Goal: Information Seeking & Learning: Learn about a topic

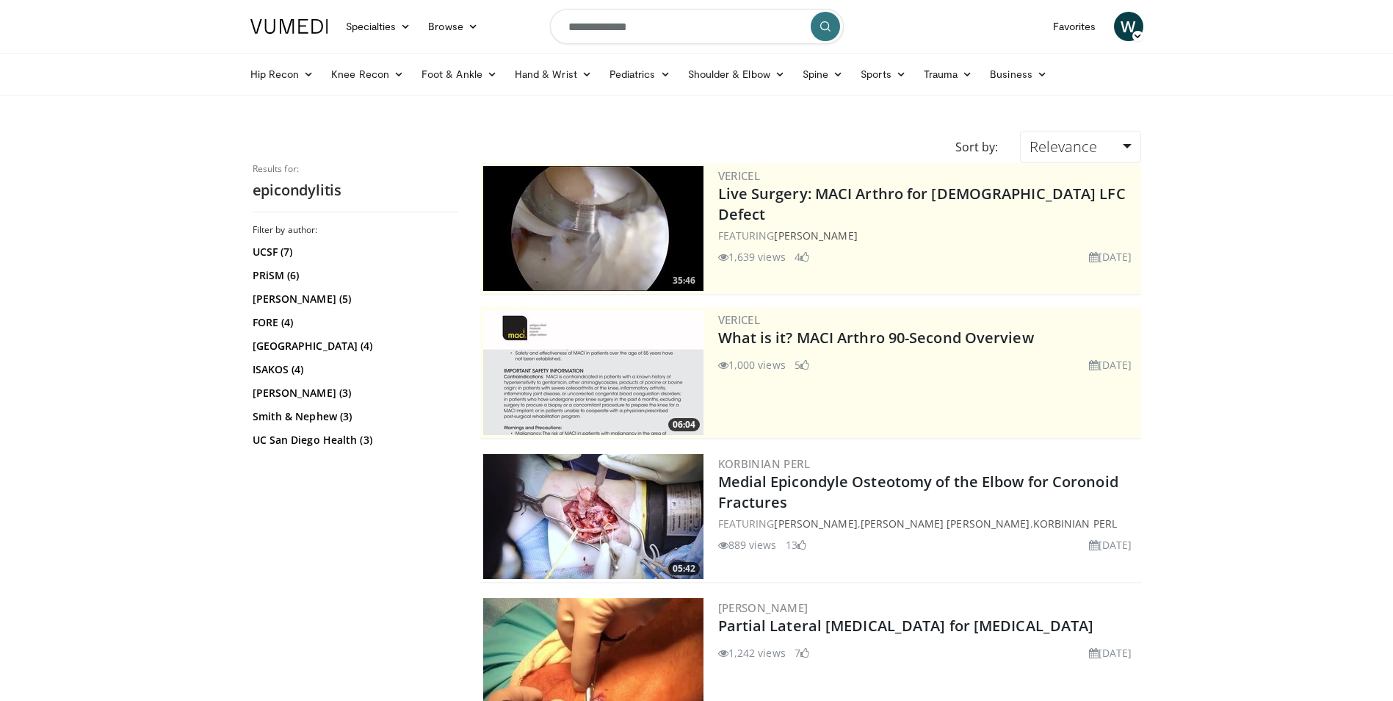
scroll to position [661, 0]
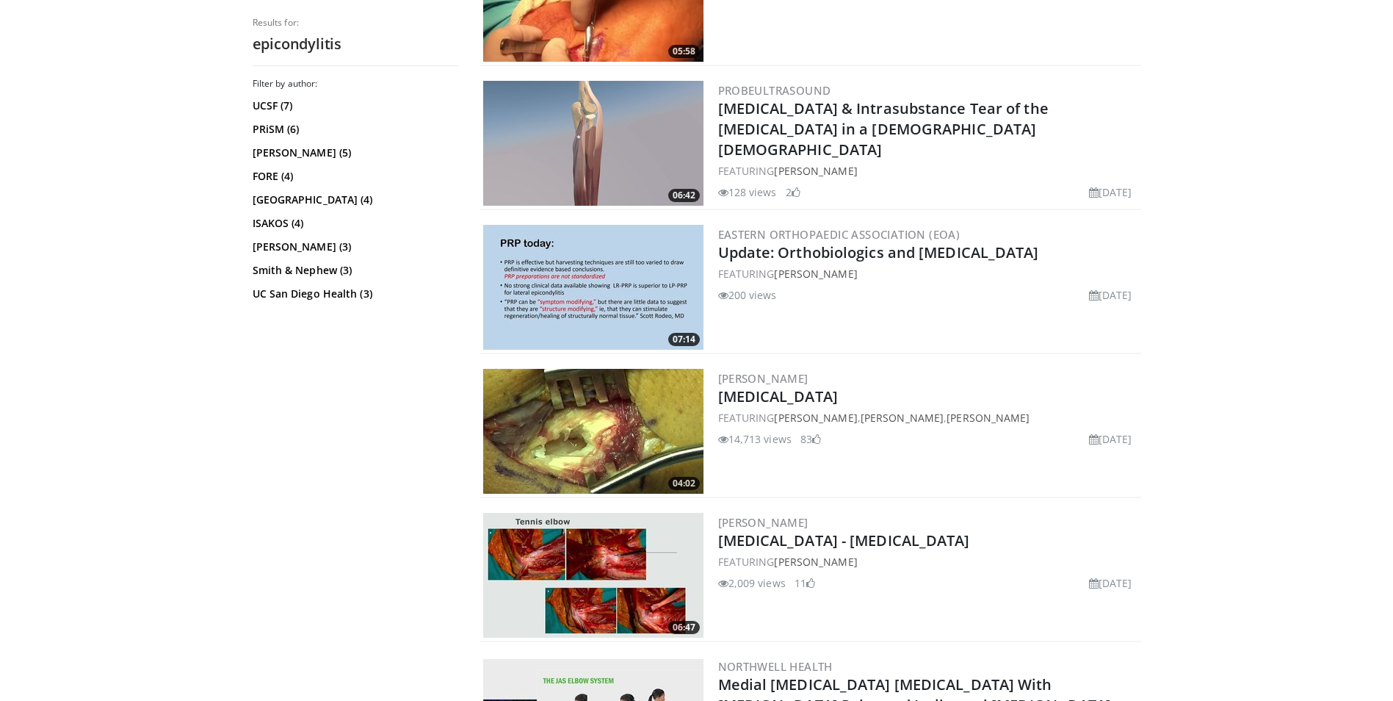
click at [626, 408] on img at bounding box center [593, 431] width 220 height 125
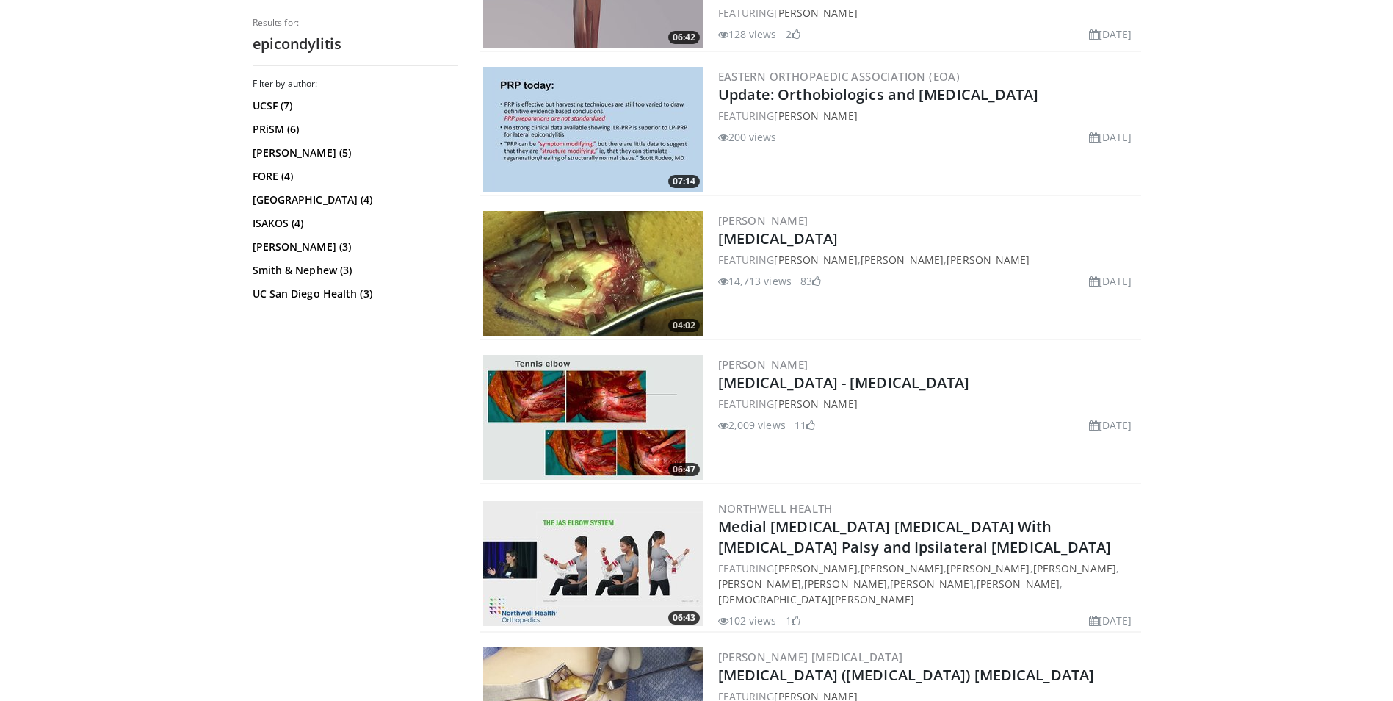
scroll to position [588, 0]
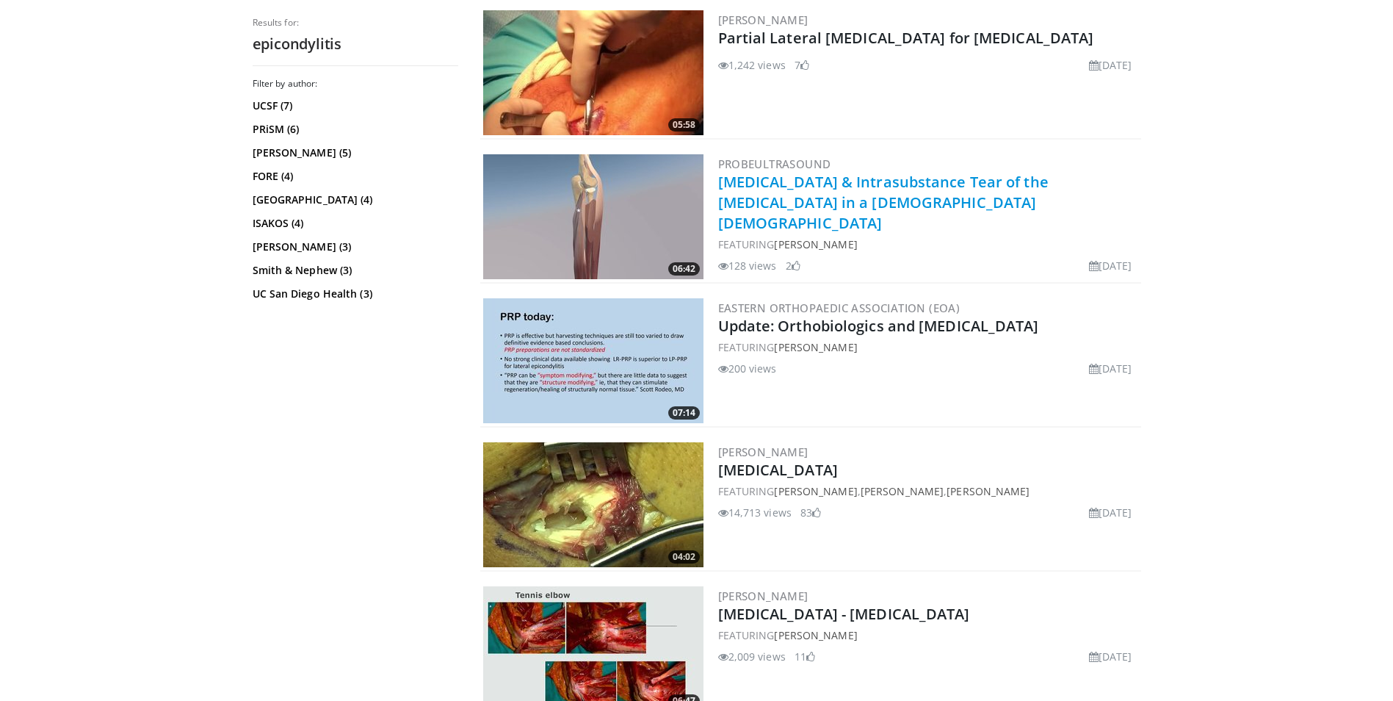
click at [808, 195] on link "Lateral Epicondylitis & Intrasubstance Tear of the Common Extensor Tendon in a …" at bounding box center [883, 202] width 331 height 61
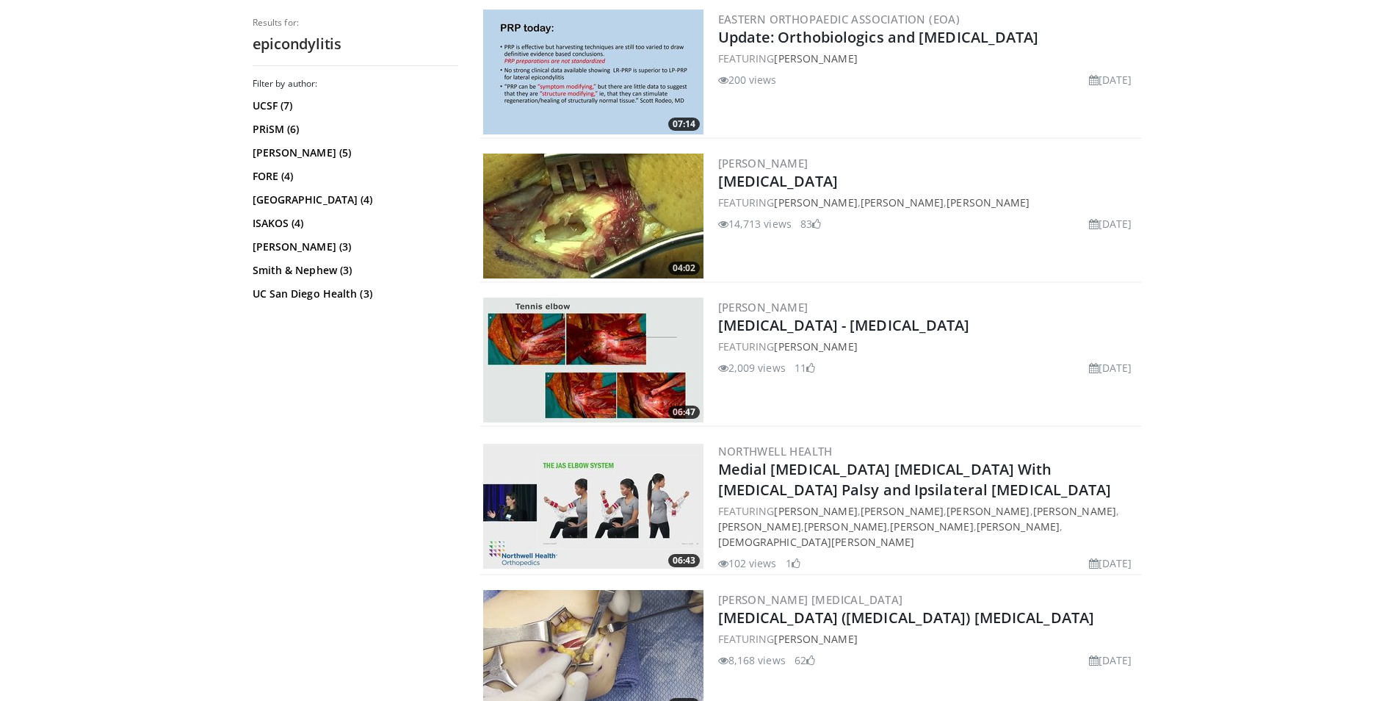
scroll to position [881, 0]
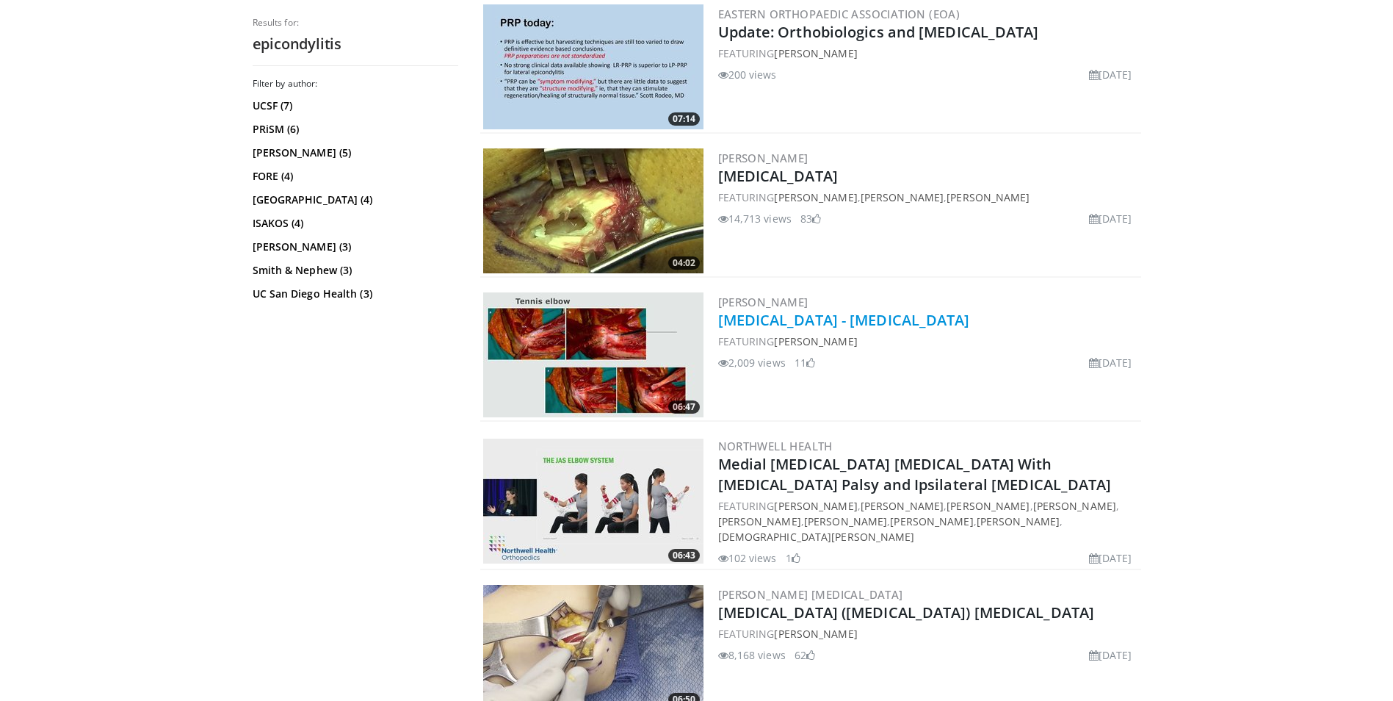
click at [823, 317] on link "[MEDICAL_DATA] - [MEDICAL_DATA]" at bounding box center [844, 320] width 252 height 20
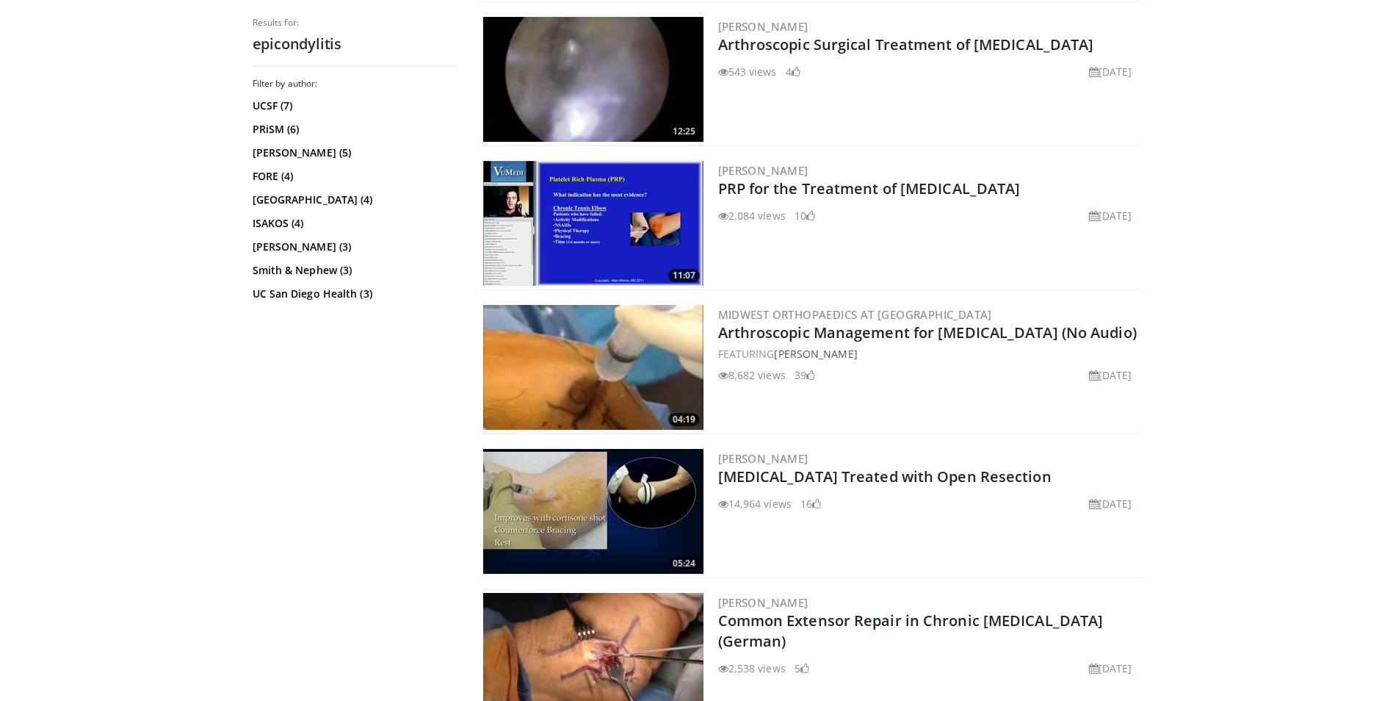
scroll to position [2424, 0]
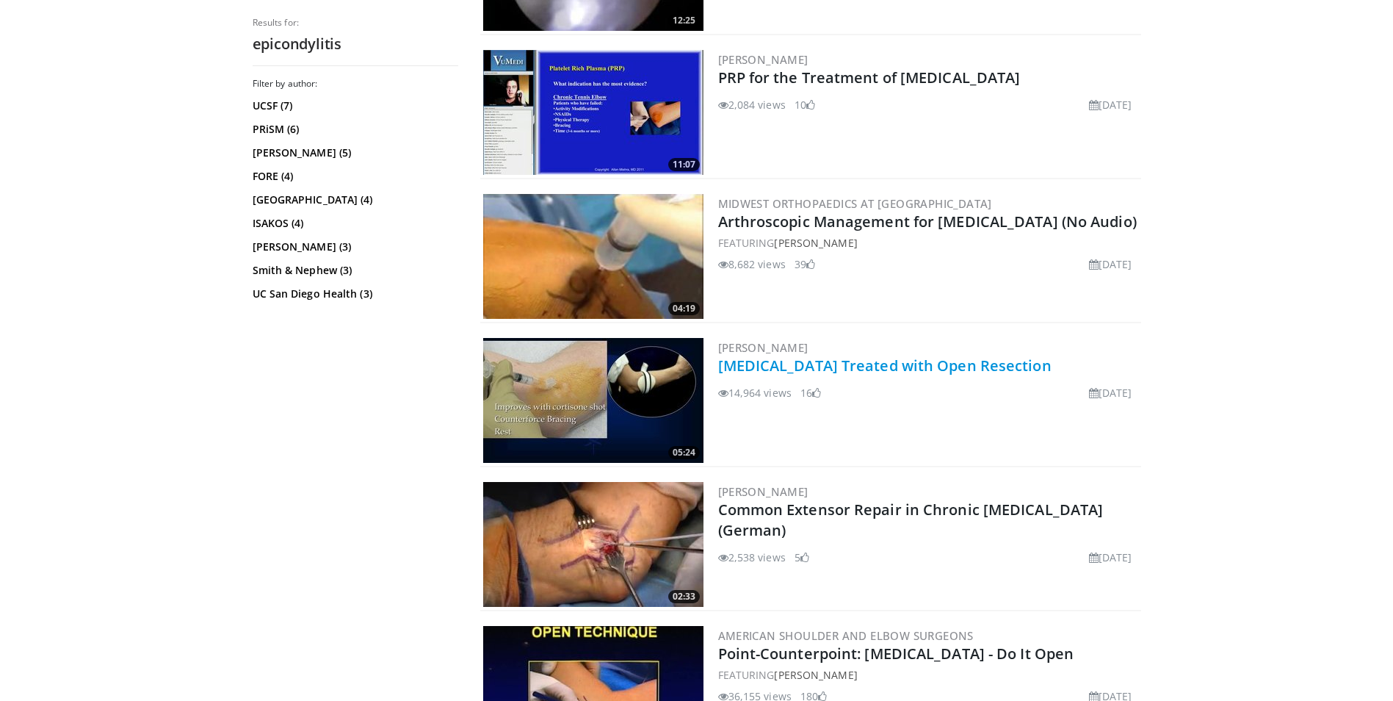
click at [889, 366] on link "[MEDICAL_DATA] Treated with Open Resection" at bounding box center [884, 366] width 333 height 20
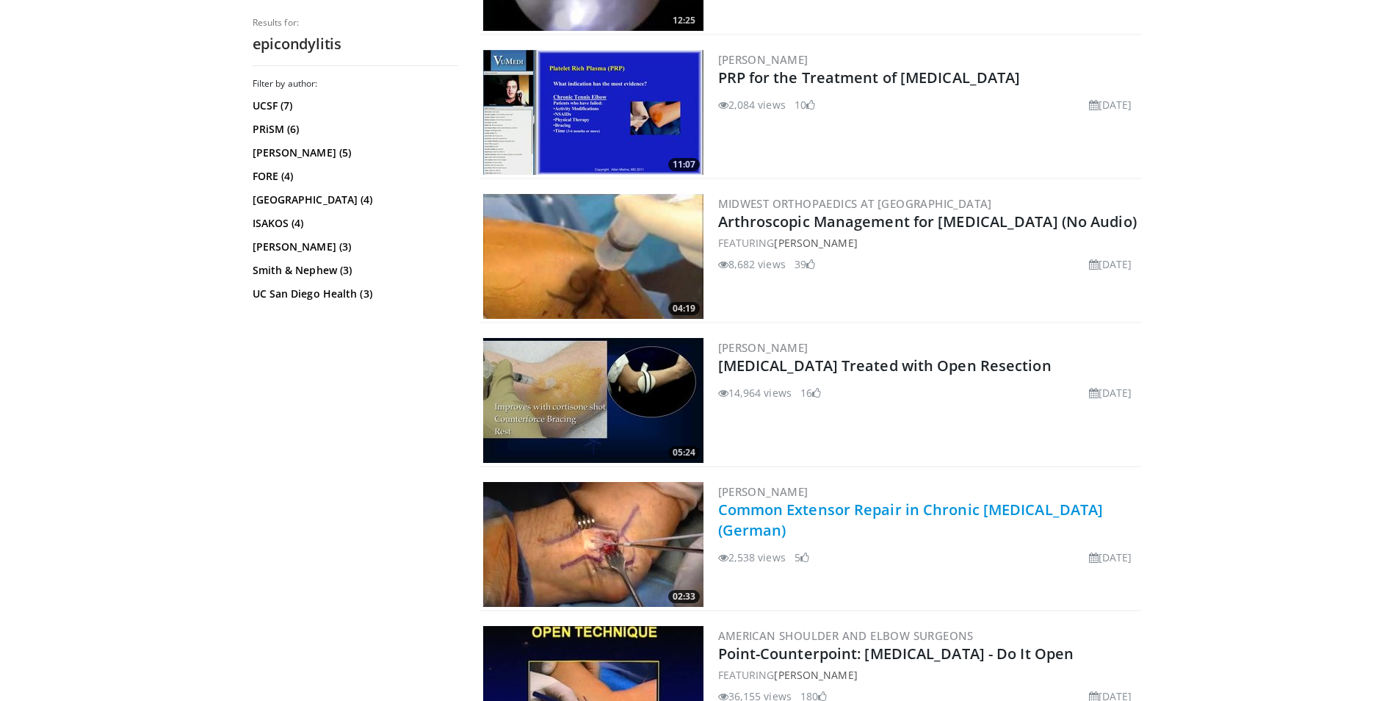
click at [884, 511] on link "Common Extensor Repair in Chronic Lateral Epicondylitis (German)" at bounding box center [911, 520] width 386 height 40
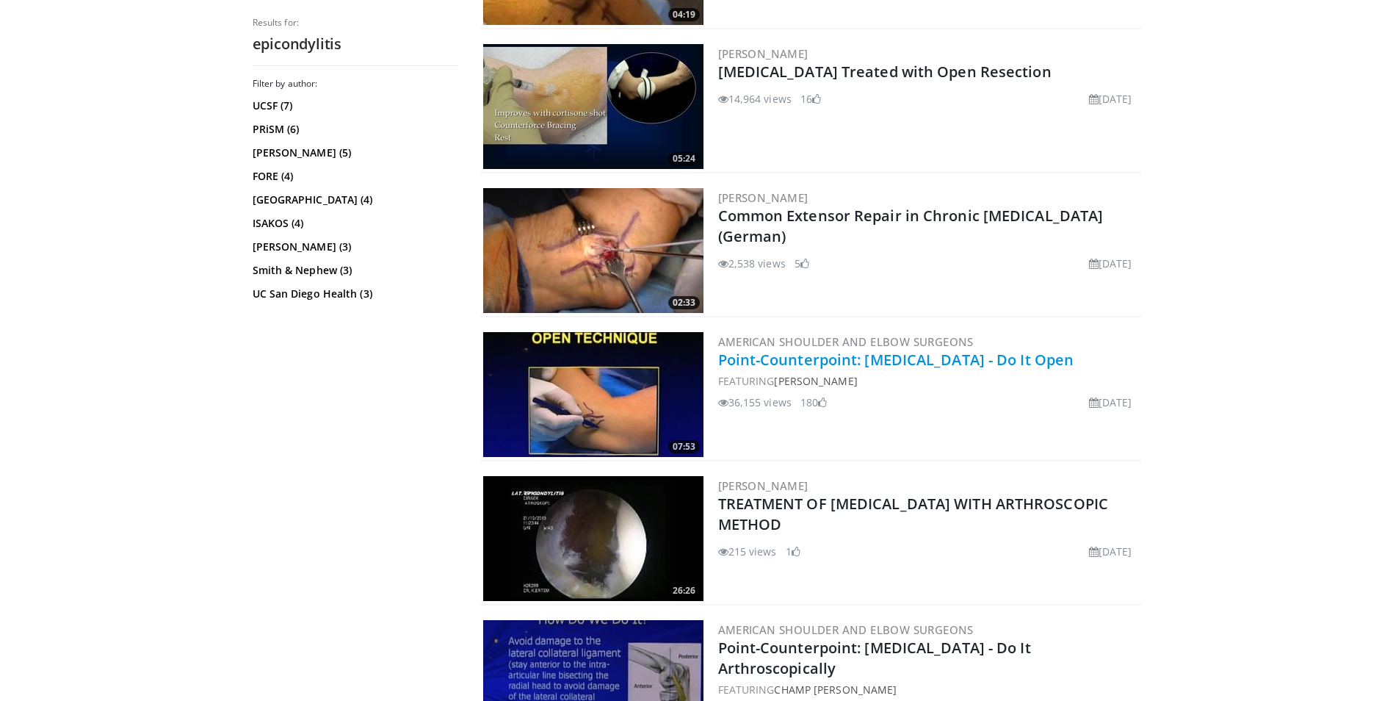
click at [915, 358] on link "Point-Counterpoint: Lateral Epicondylitis - Do It Open" at bounding box center [896, 360] width 356 height 20
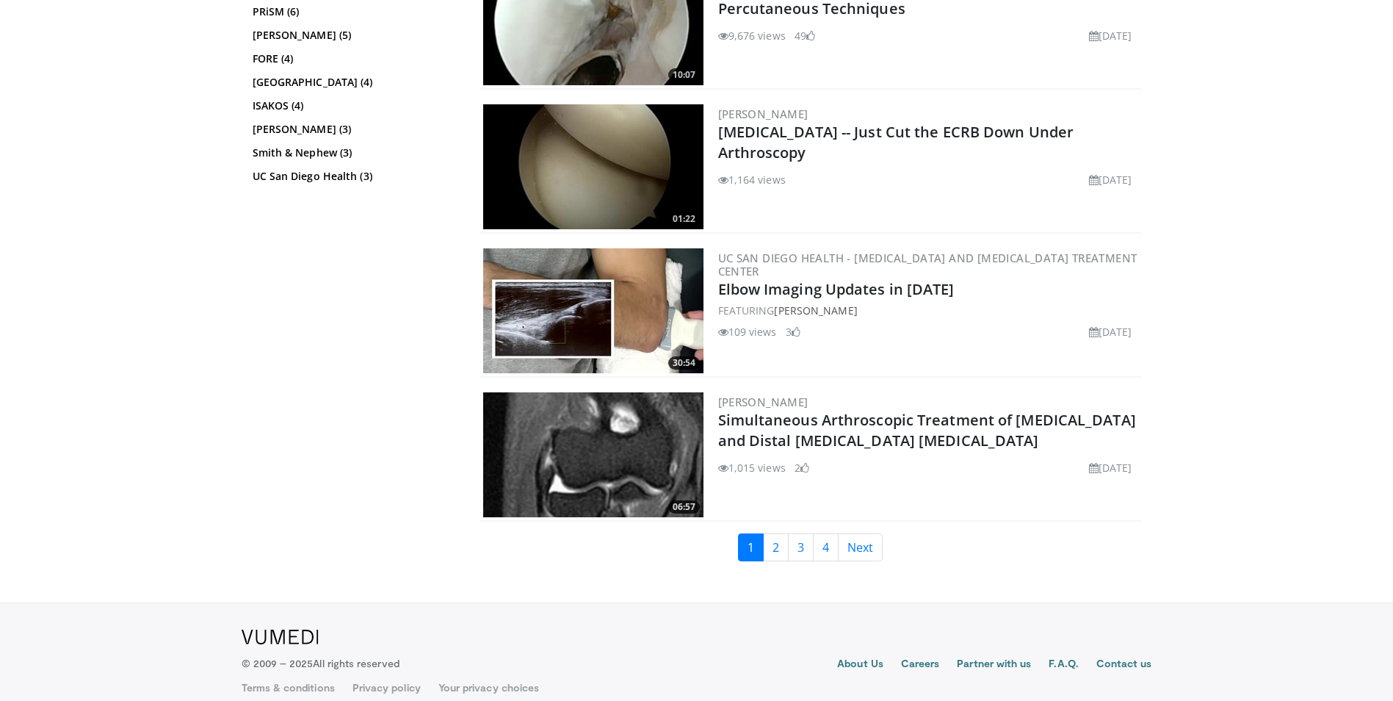
scroll to position [3526, 0]
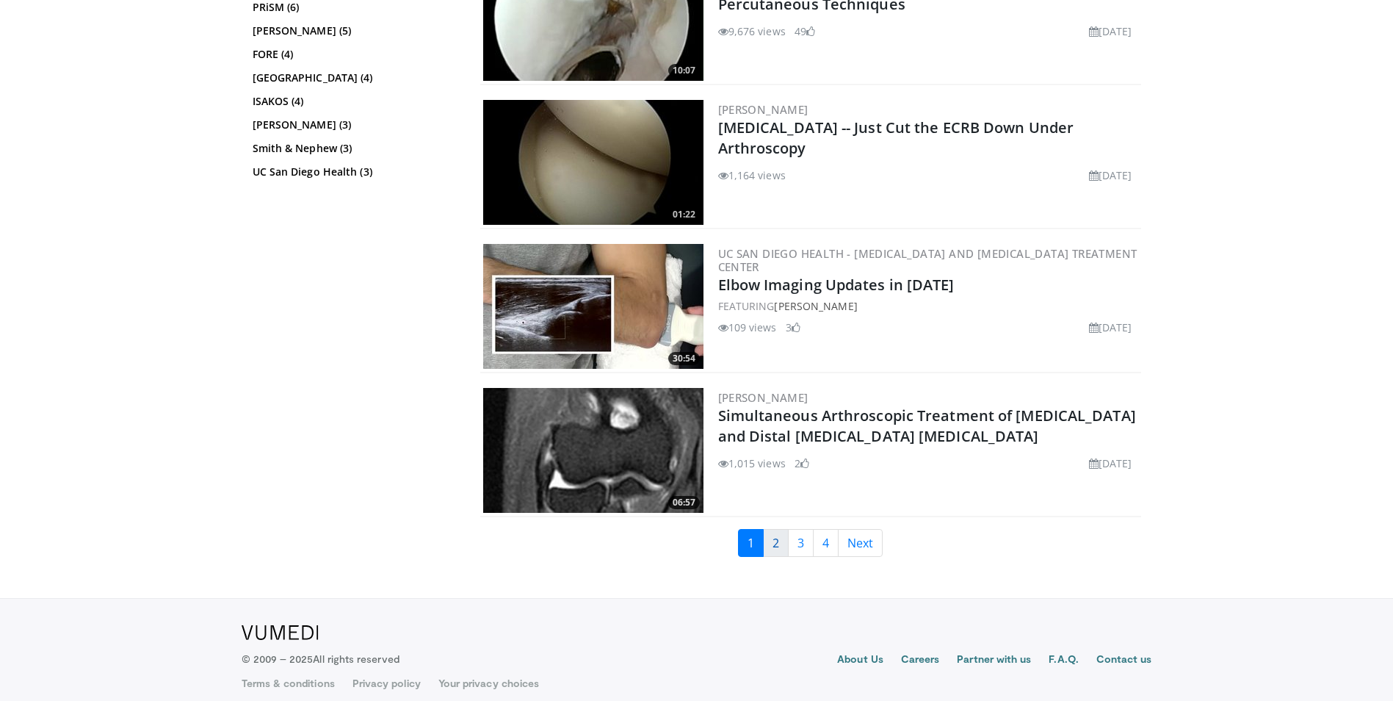
click at [775, 541] on link "2" at bounding box center [776, 543] width 26 height 28
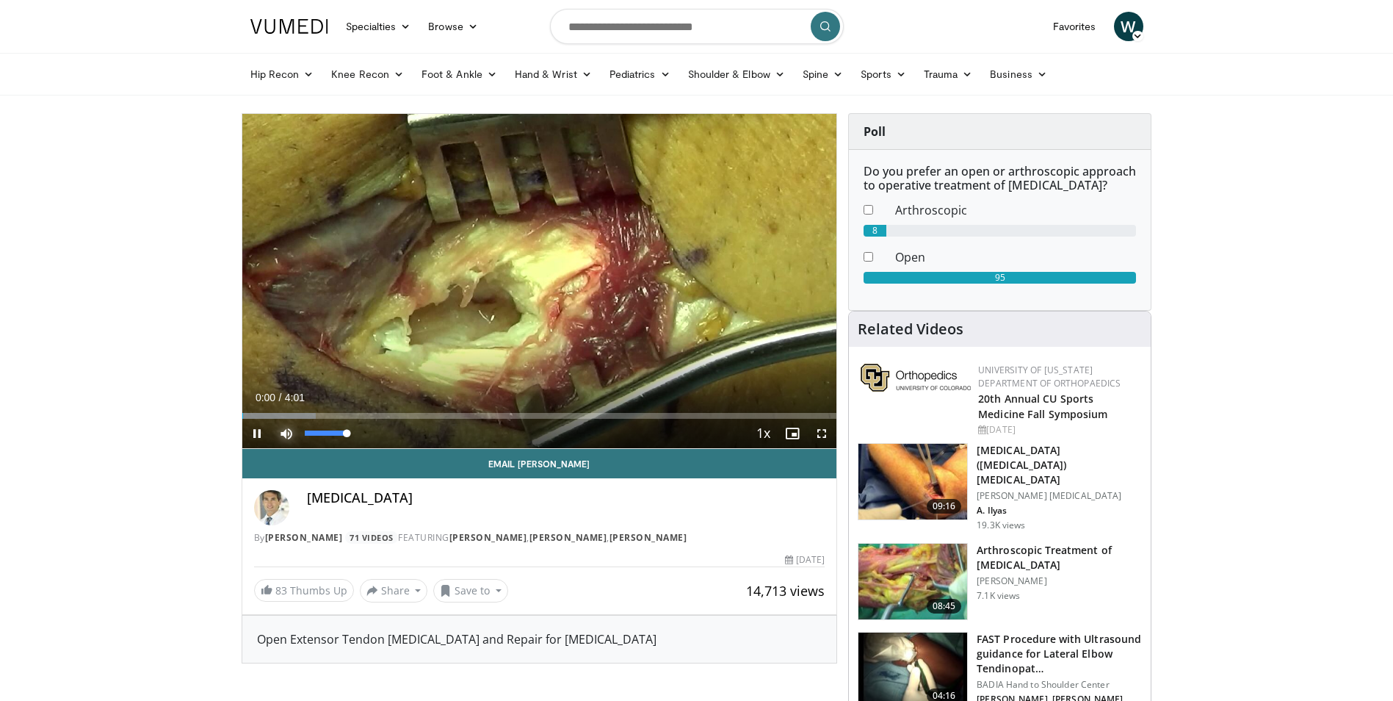
click at [292, 431] on span "Video Player" at bounding box center [286, 433] width 29 height 29
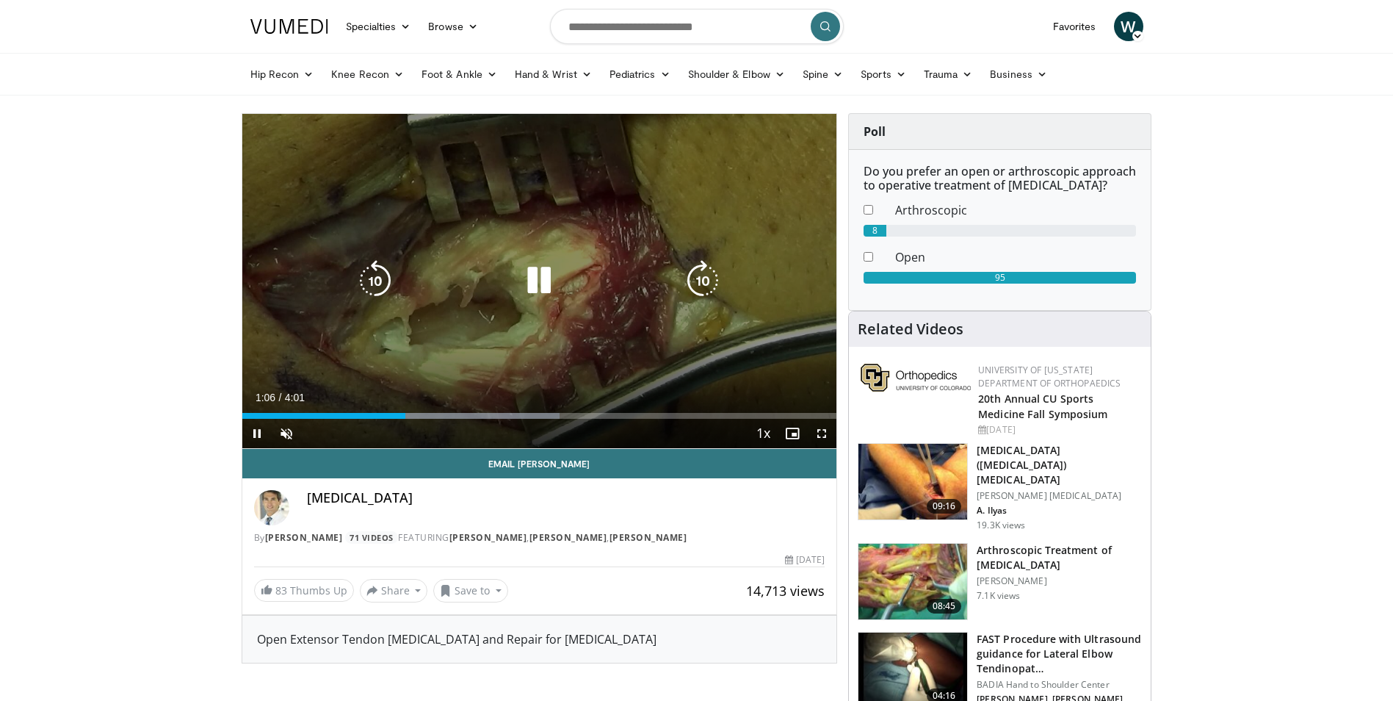
click at [696, 267] on icon "Video Player" at bounding box center [702, 280] width 41 height 41
click at [375, 279] on icon "Video Player" at bounding box center [375, 280] width 41 height 41
click at [536, 270] on icon "Video Player" at bounding box center [539, 280] width 41 height 41
click at [545, 271] on icon "Video Player" at bounding box center [539, 280] width 41 height 41
click at [543, 278] on icon "Video Player" at bounding box center [539, 280] width 41 height 41
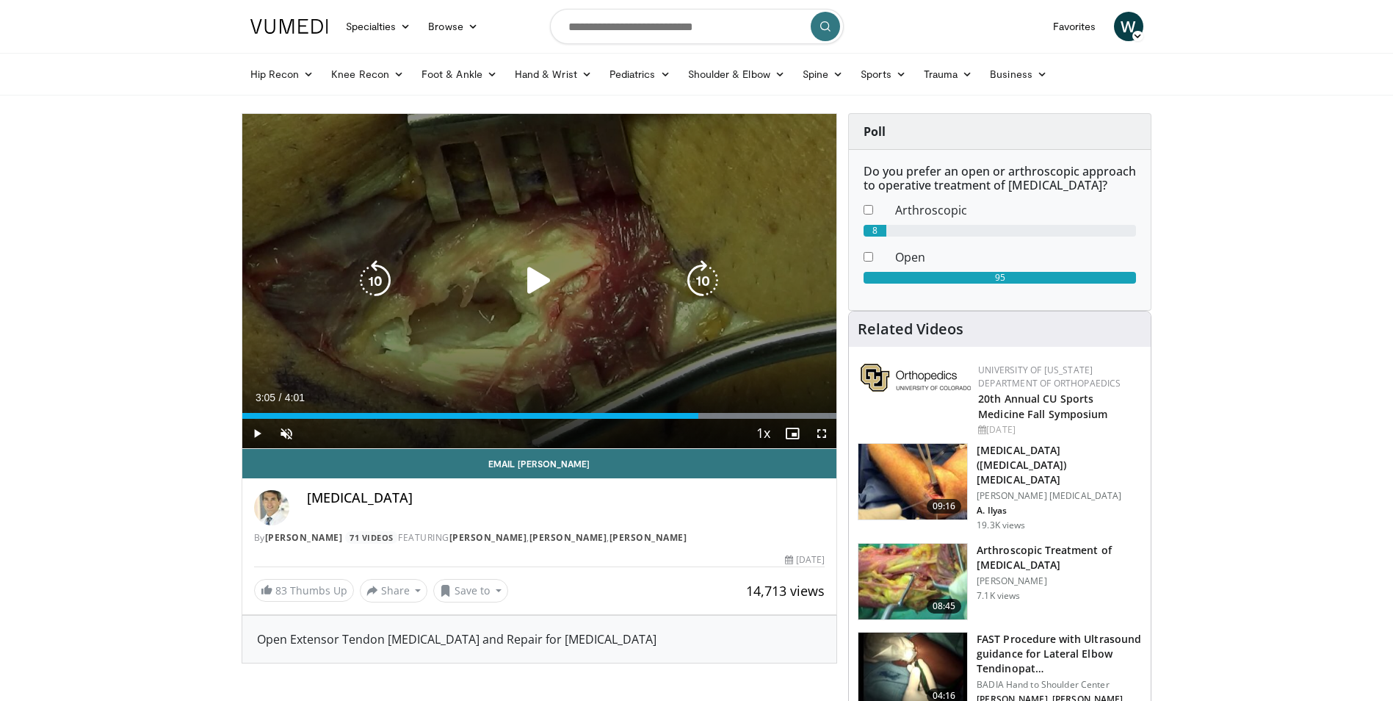
click at [534, 284] on icon "Video Player" at bounding box center [539, 280] width 41 height 41
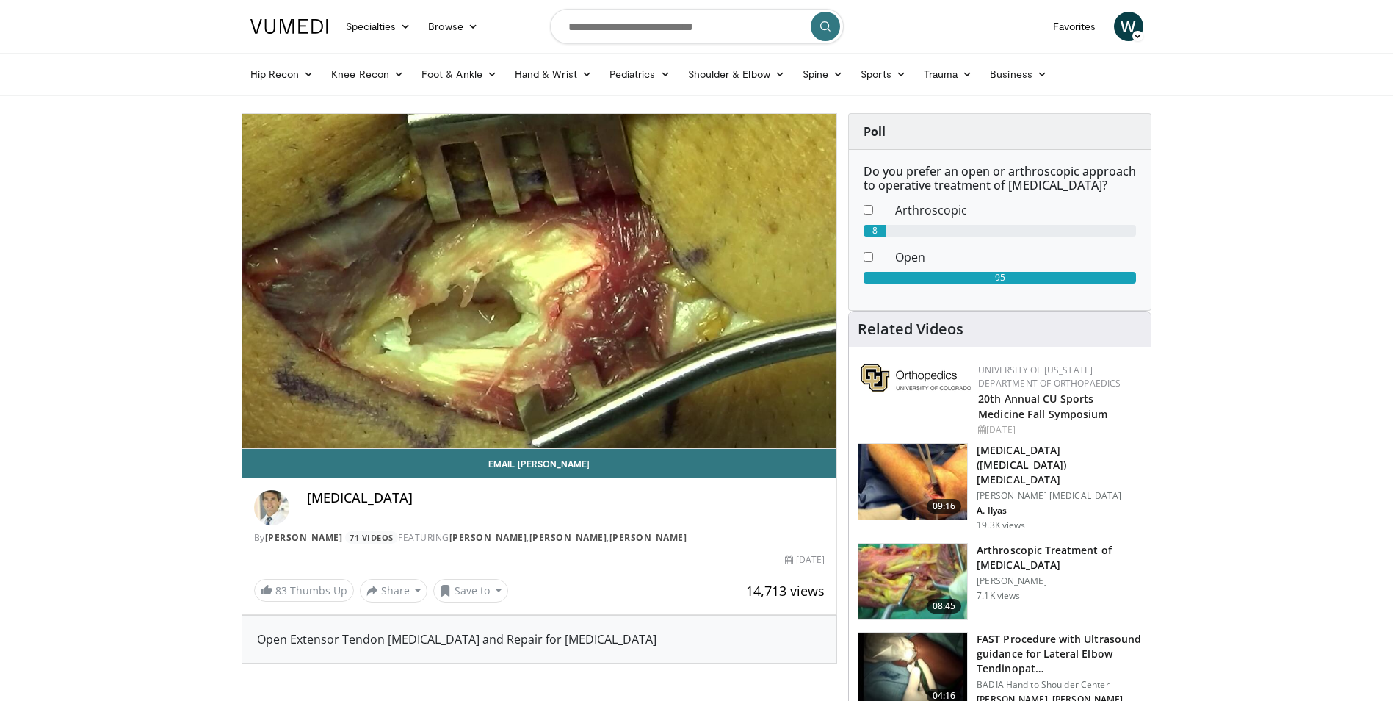
click at [909, 466] on img at bounding box center [913, 482] width 109 height 76
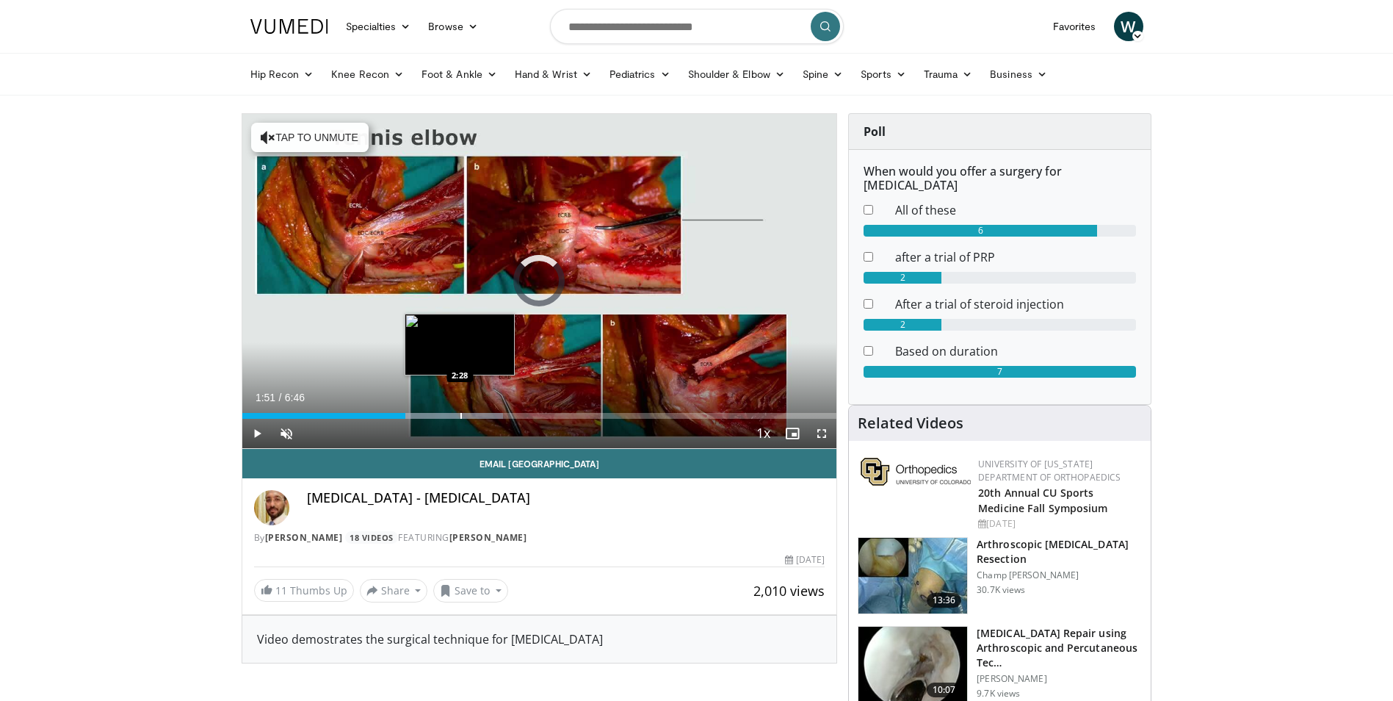
click at [461, 417] on div "Progress Bar" at bounding box center [461, 416] width 1 height 6
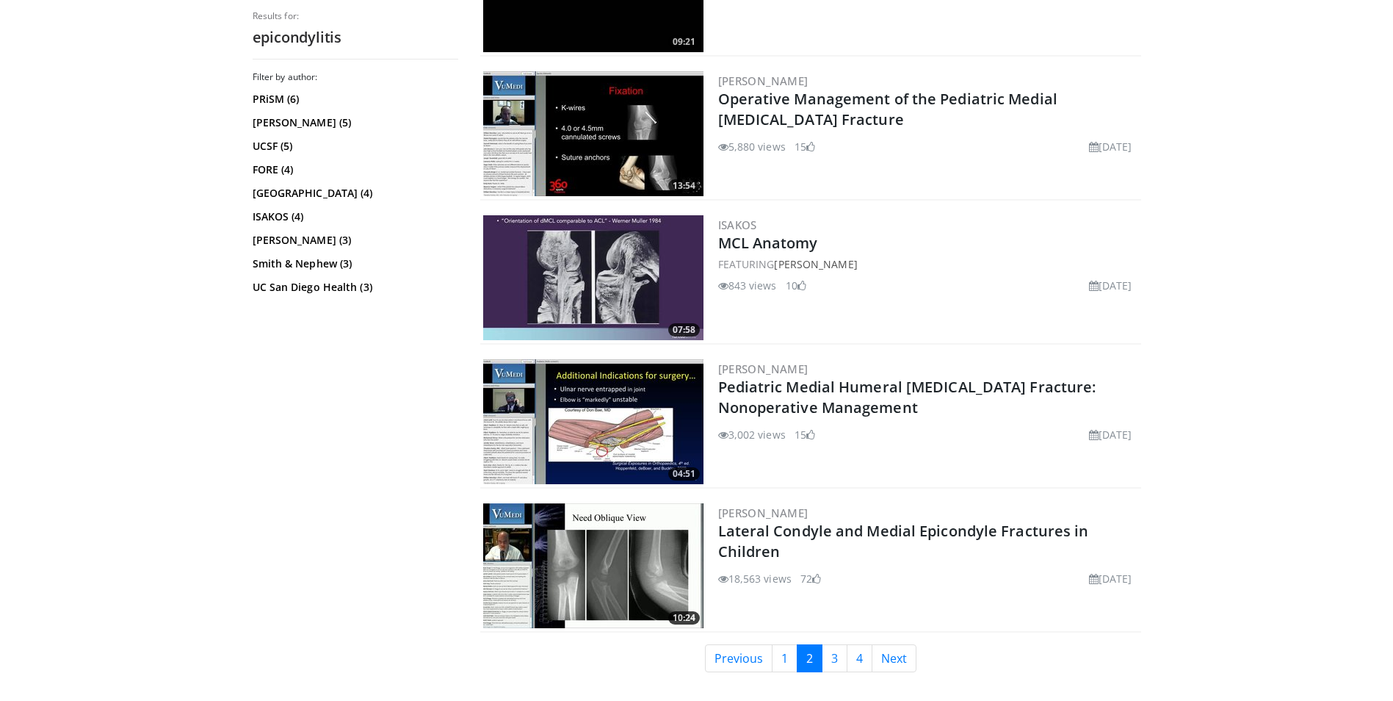
scroll to position [3535, 0]
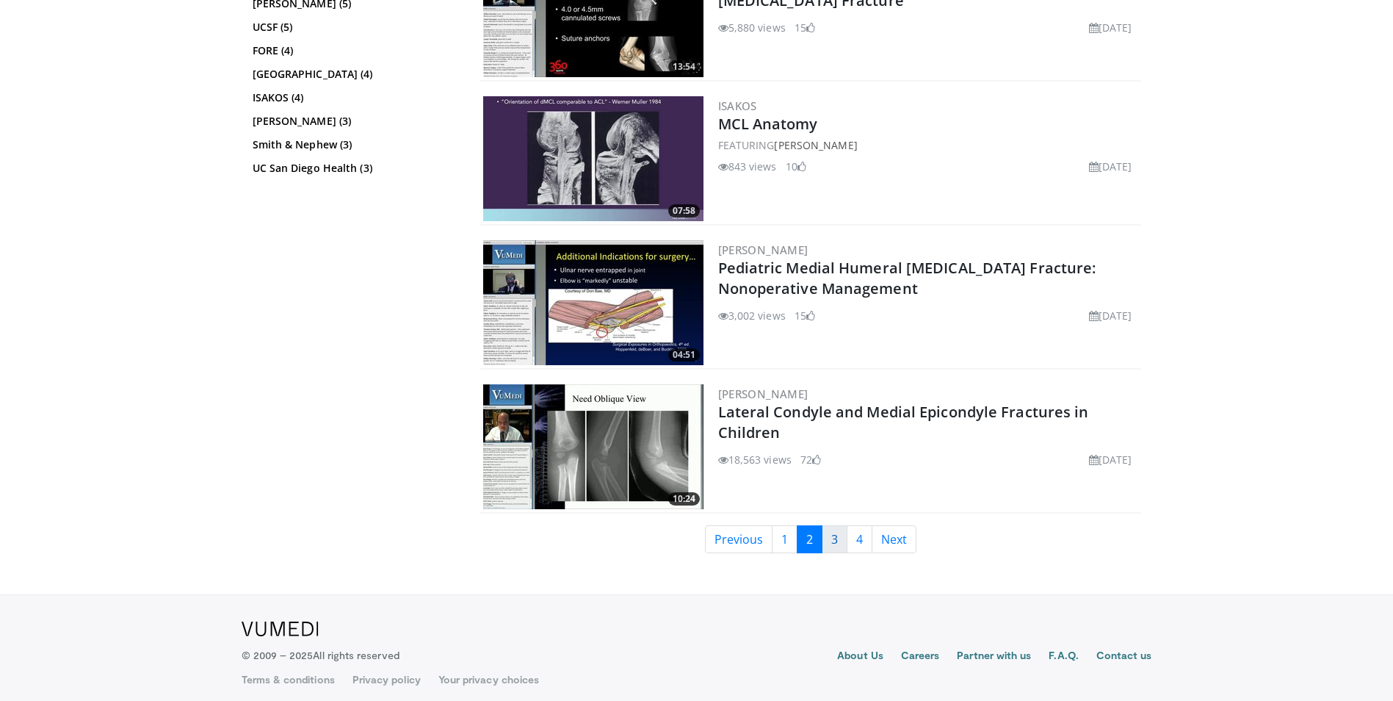
click at [834, 531] on link "3" at bounding box center [835, 539] width 26 height 28
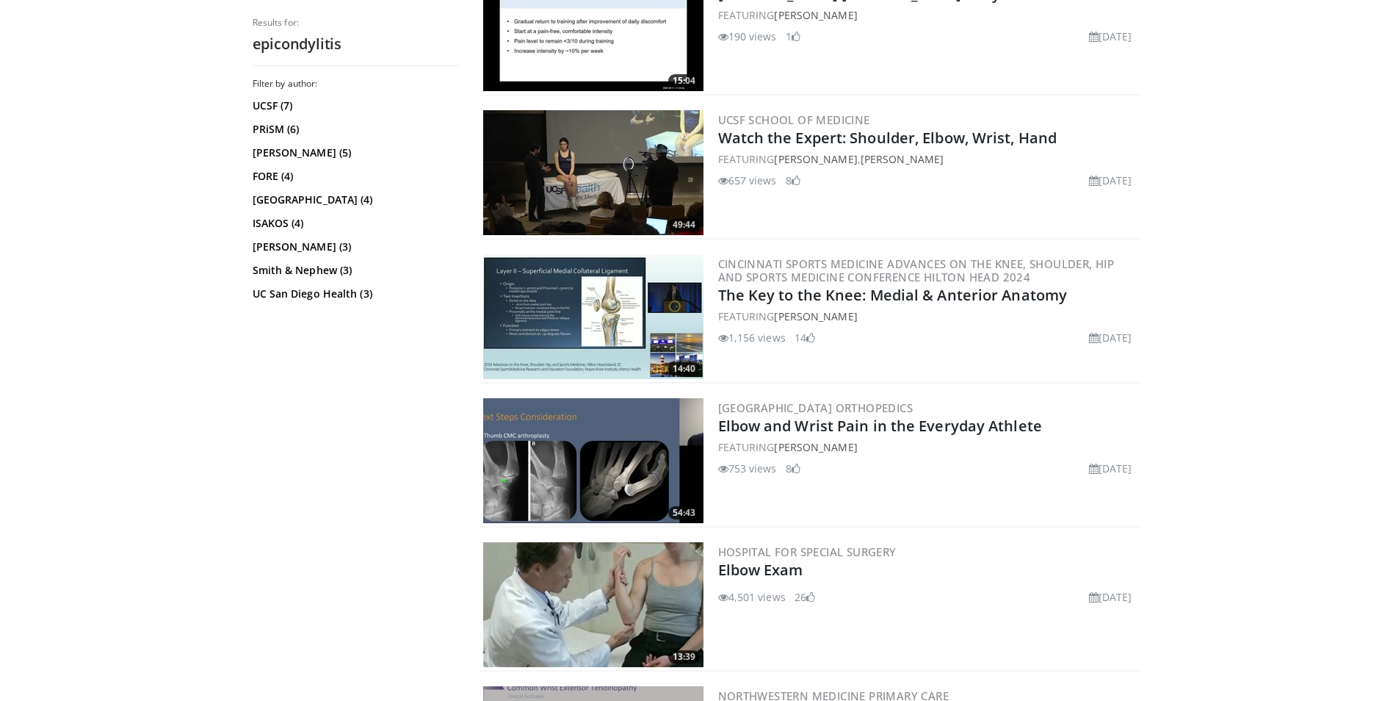
scroll to position [3103, 0]
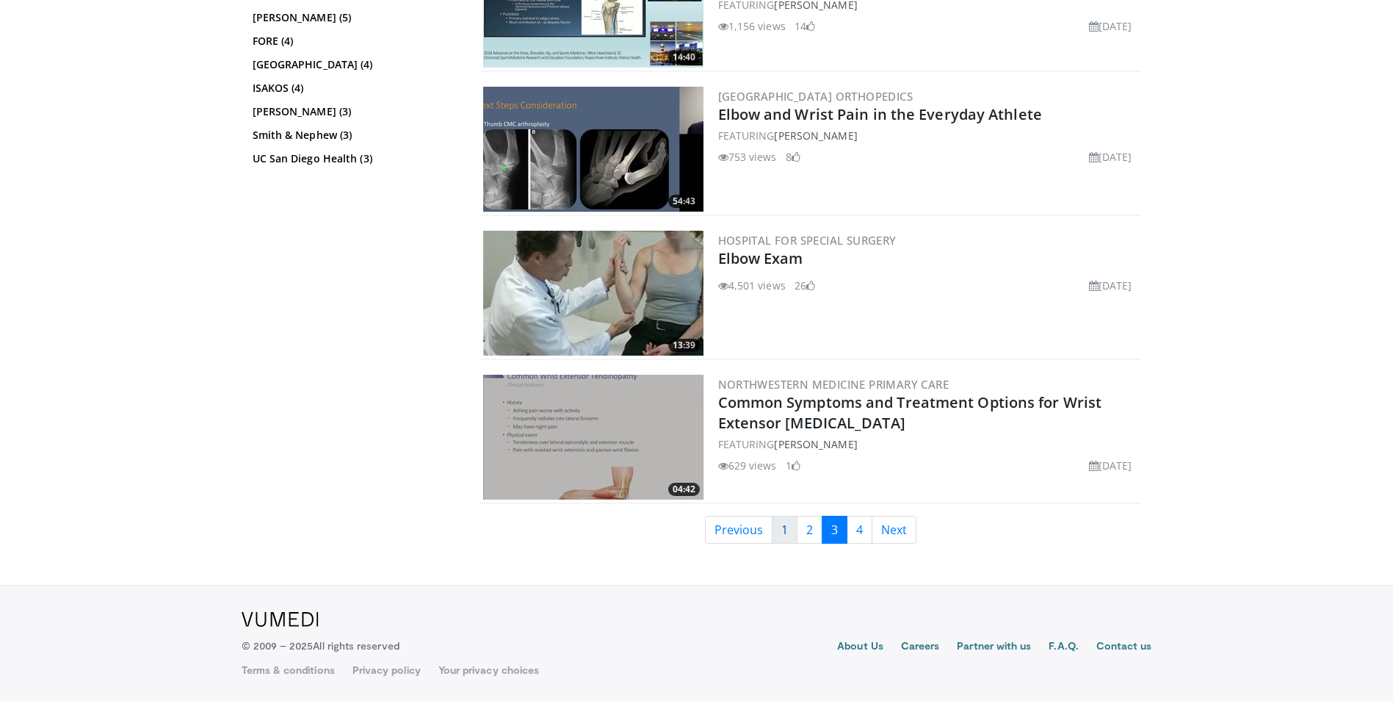
click at [782, 530] on link "1" at bounding box center [785, 530] width 26 height 28
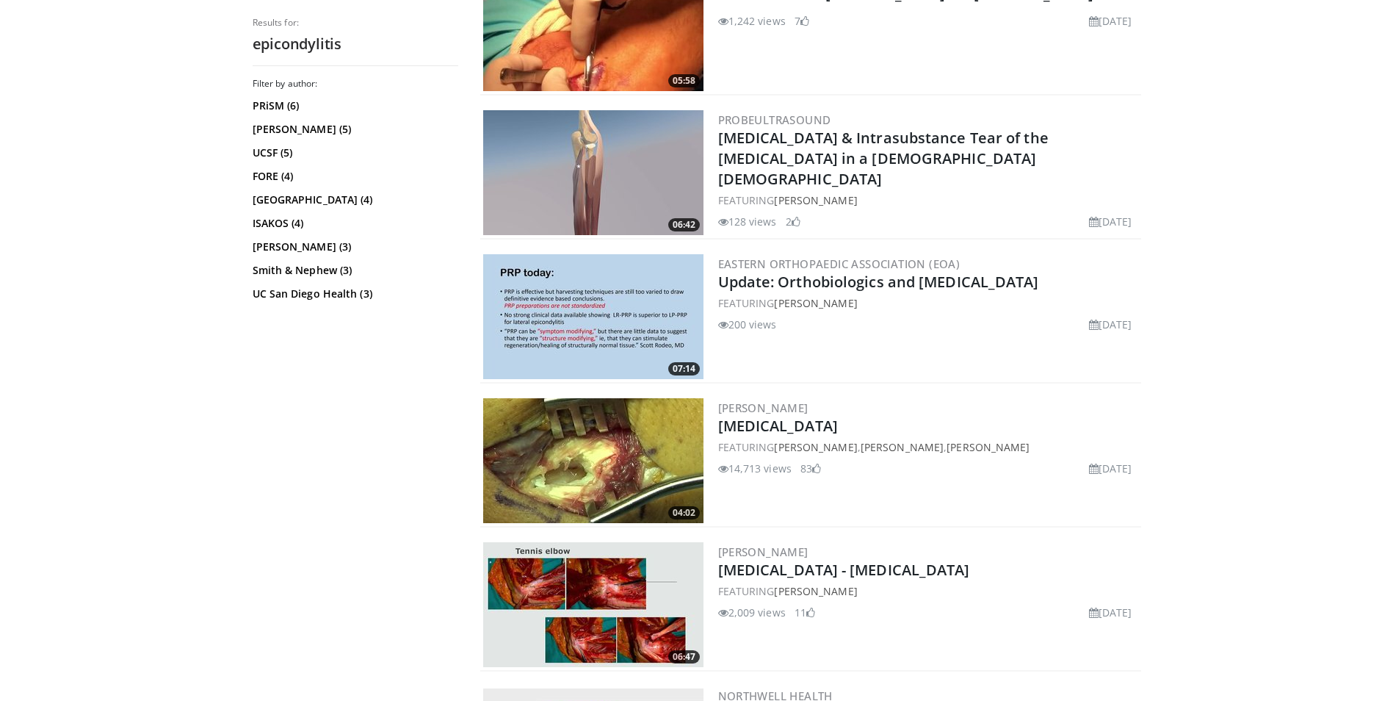
scroll to position [735, 0]
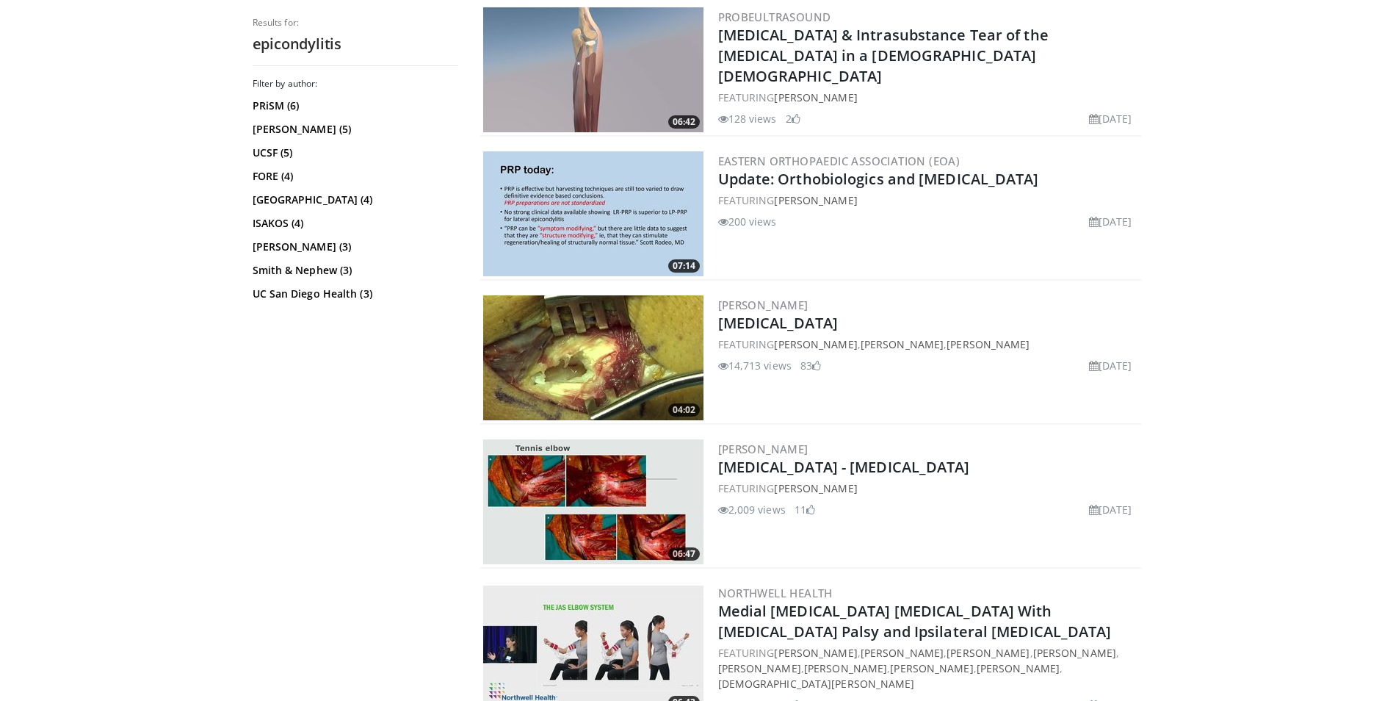
click at [599, 320] on img at bounding box center [593, 357] width 220 height 125
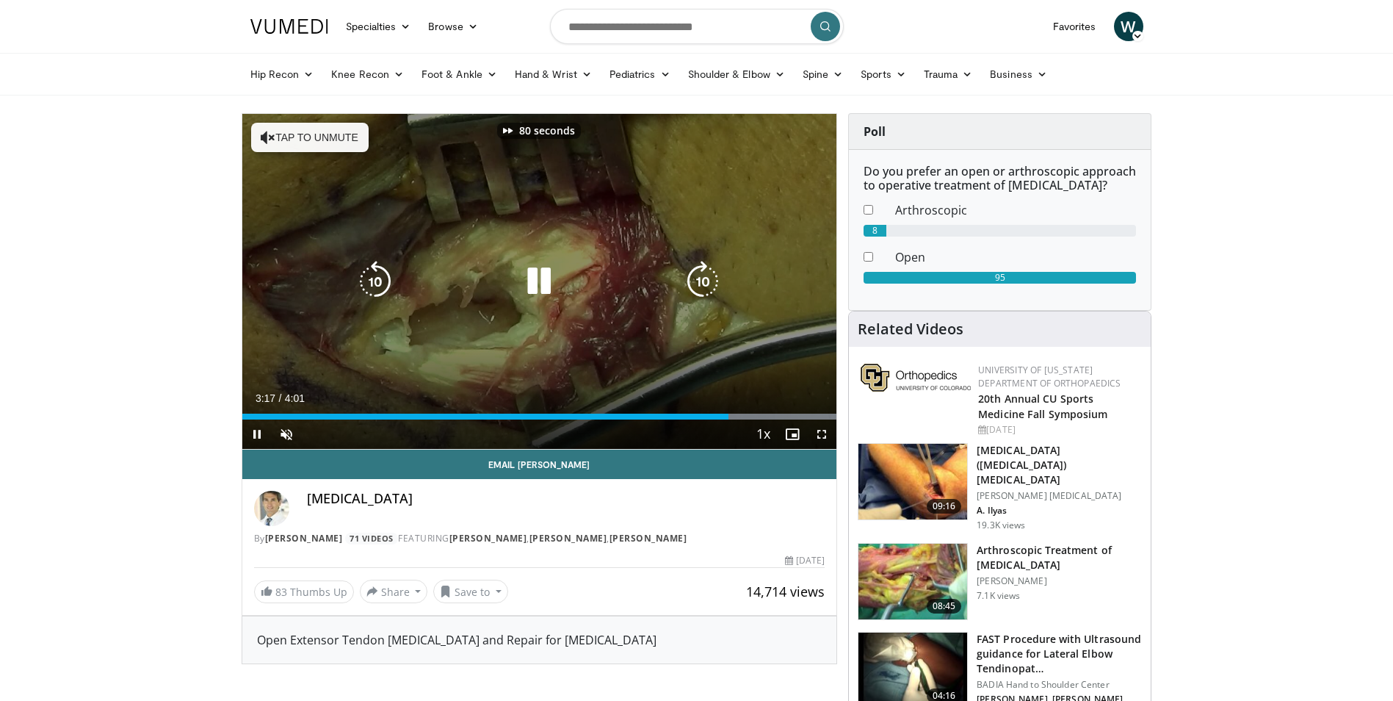
click at [530, 232] on div "80 seconds Tap to unmute" at bounding box center [539, 281] width 595 height 335
